Goal: Navigation & Orientation: Find specific page/section

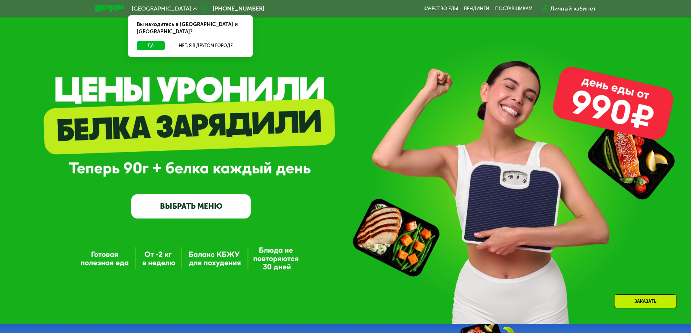
scroll to position [73, 0]
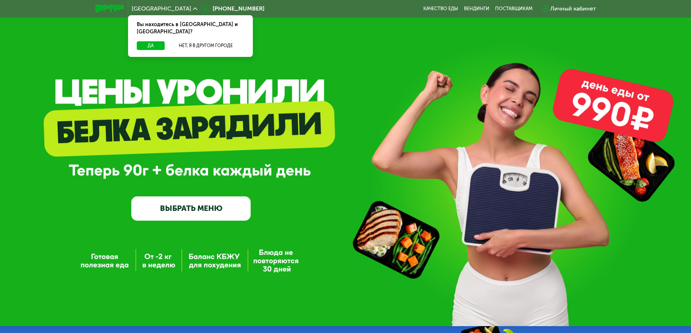
click at [513, 4] on div "Москва Вы находитесь в Москве и обл.? Да Нет, я в другом городе 8 (800) 555-21-…" at bounding box center [346, 9] width 508 height 16
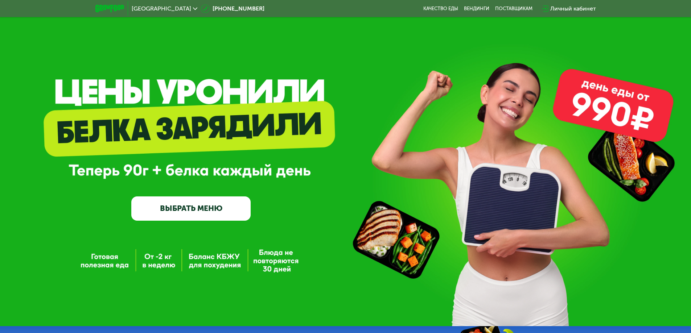
click at [512, 5] on div "Москва 8 (800) 555-21-78 Качество еды Вендинги поставщикам Личный кабинет" at bounding box center [346, 9] width 508 height 16
click at [511, 8] on div "поставщикам" at bounding box center [513, 9] width 37 height 6
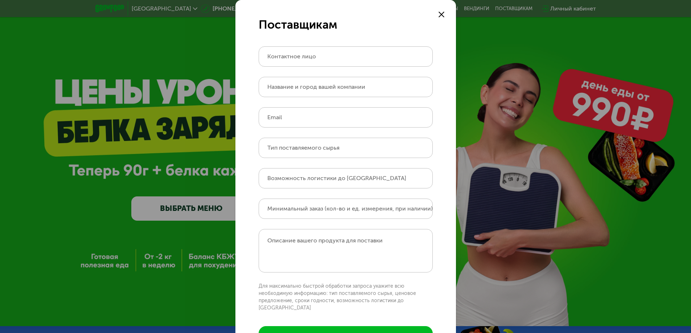
click at [437, 12] on div at bounding box center [441, 14] width 9 height 9
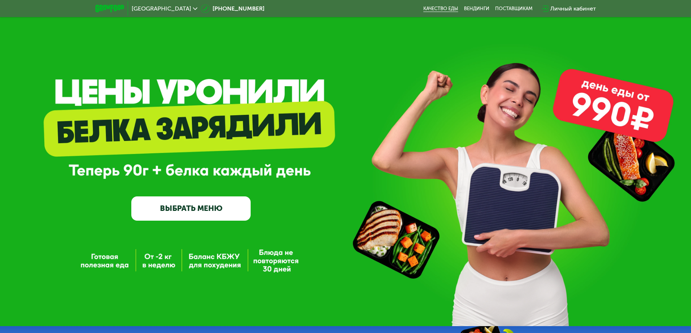
click at [442, 8] on link "Качество еды" at bounding box center [440, 9] width 35 height 6
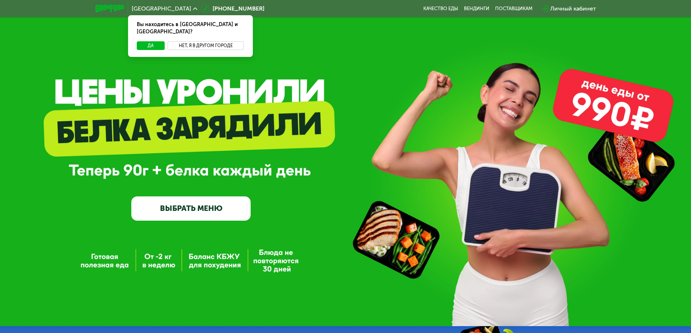
click at [193, 41] on button "Нет, я в другом городе" at bounding box center [206, 45] width 77 height 9
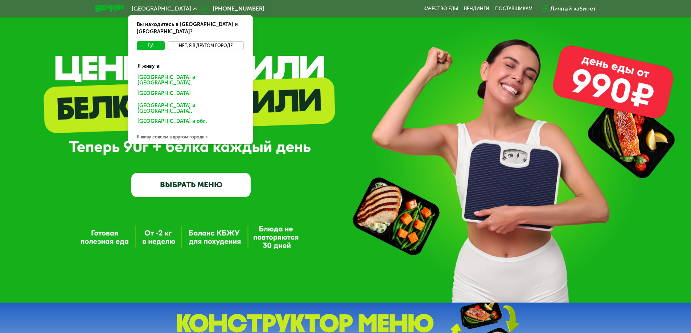
scroll to position [36, 0]
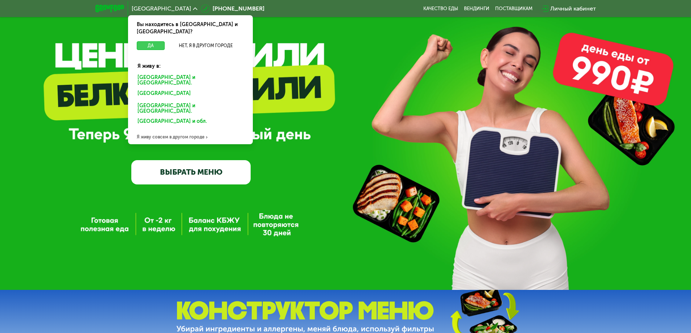
click at [152, 41] on button "Да" at bounding box center [151, 45] width 28 height 9
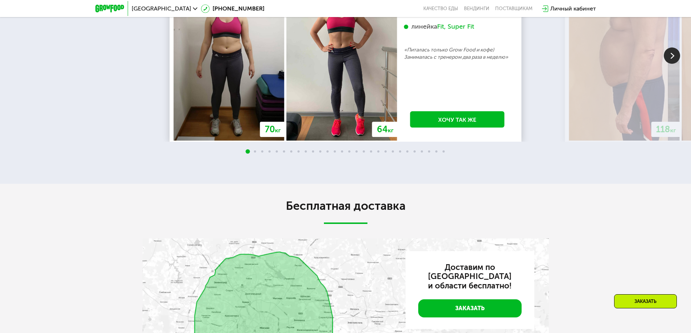
scroll to position [1414, 0]
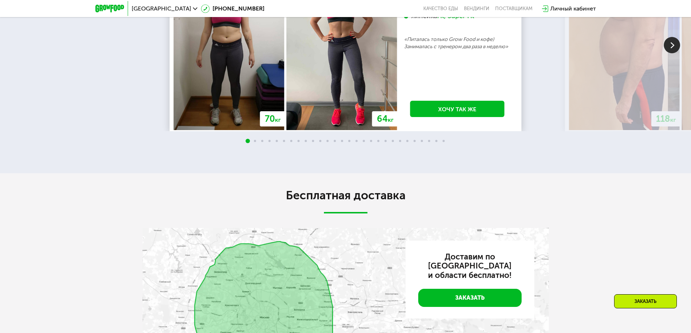
click at [674, 53] on img at bounding box center [672, 45] width 16 height 16
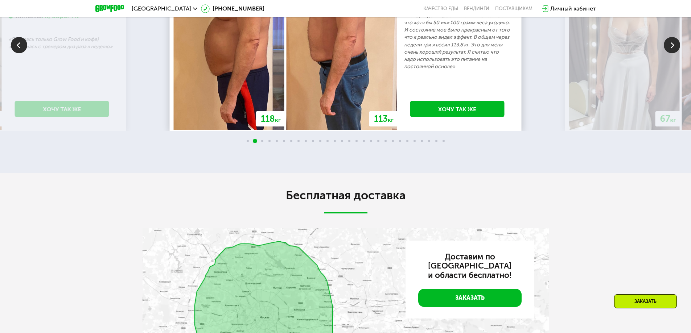
click at [671, 53] on img at bounding box center [672, 45] width 16 height 16
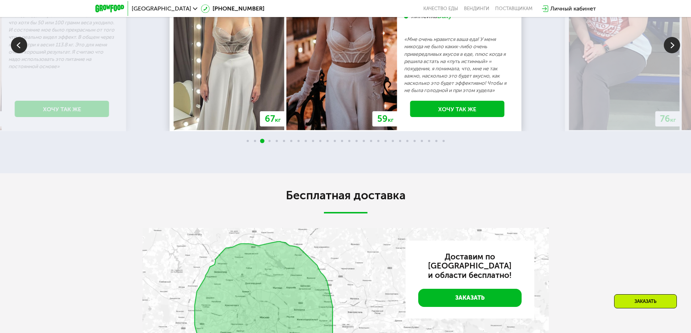
click at [669, 53] on img at bounding box center [672, 45] width 16 height 16
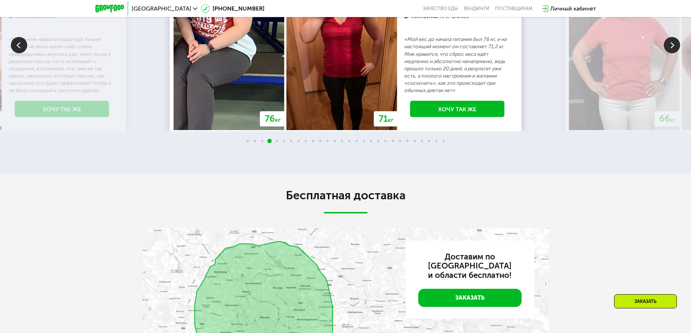
click at [669, 53] on img at bounding box center [672, 45] width 16 height 16
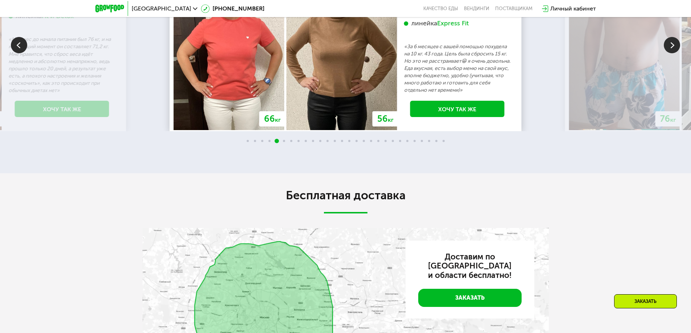
click at [669, 53] on img at bounding box center [672, 45] width 16 height 16
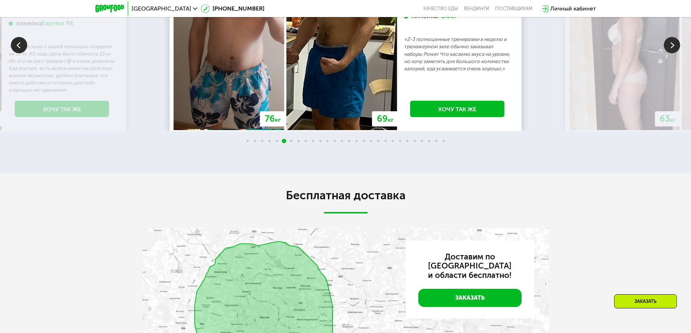
click at [669, 53] on img at bounding box center [672, 45] width 16 height 16
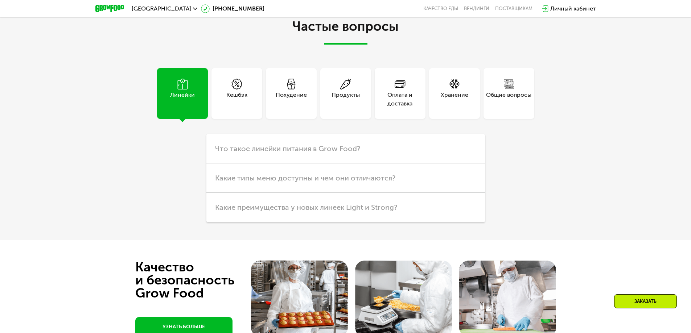
scroll to position [1885, 0]
